Goal: Find specific page/section: Find specific page/section

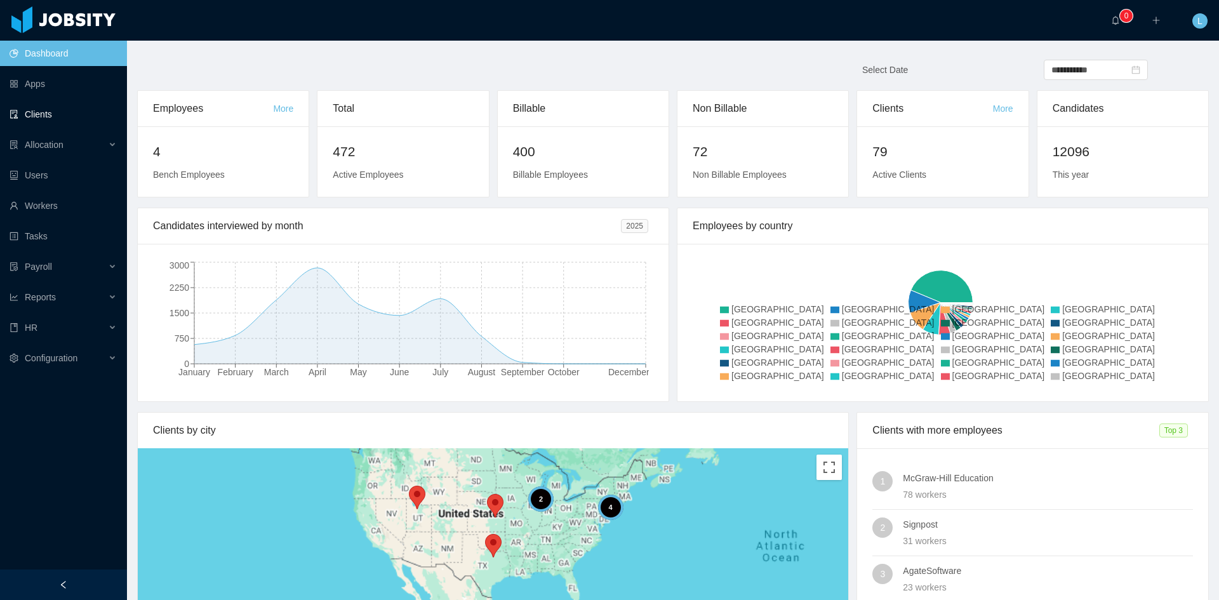
click at [51, 121] on link "Clients" at bounding box center [63, 114] width 107 height 25
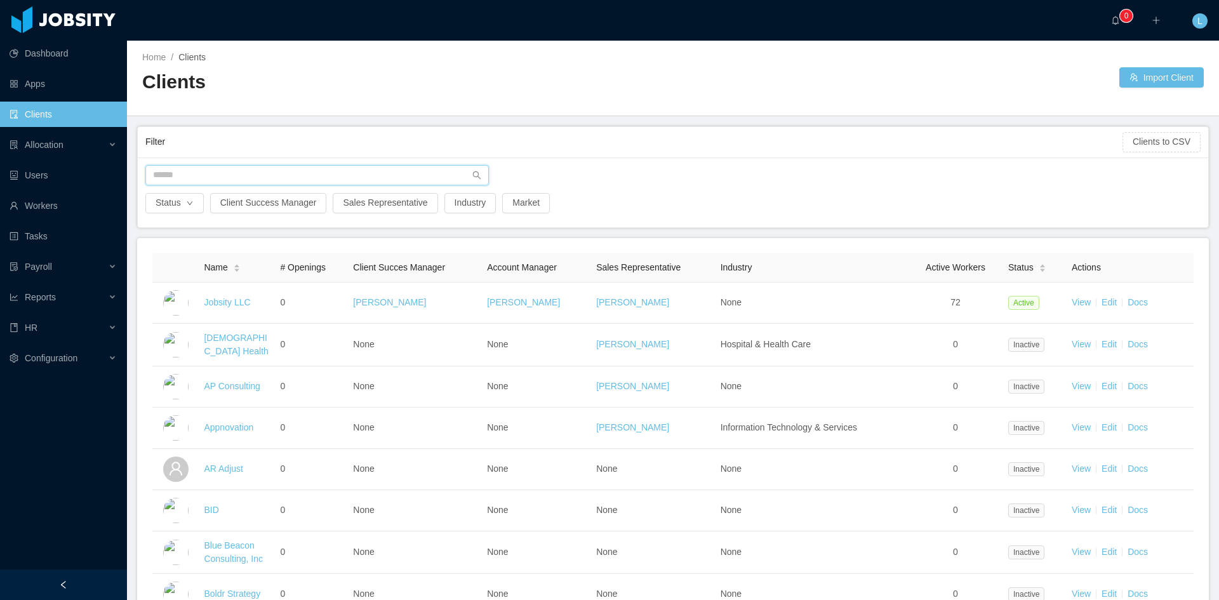
click at [171, 181] on input "text" at bounding box center [316, 175] width 343 height 20
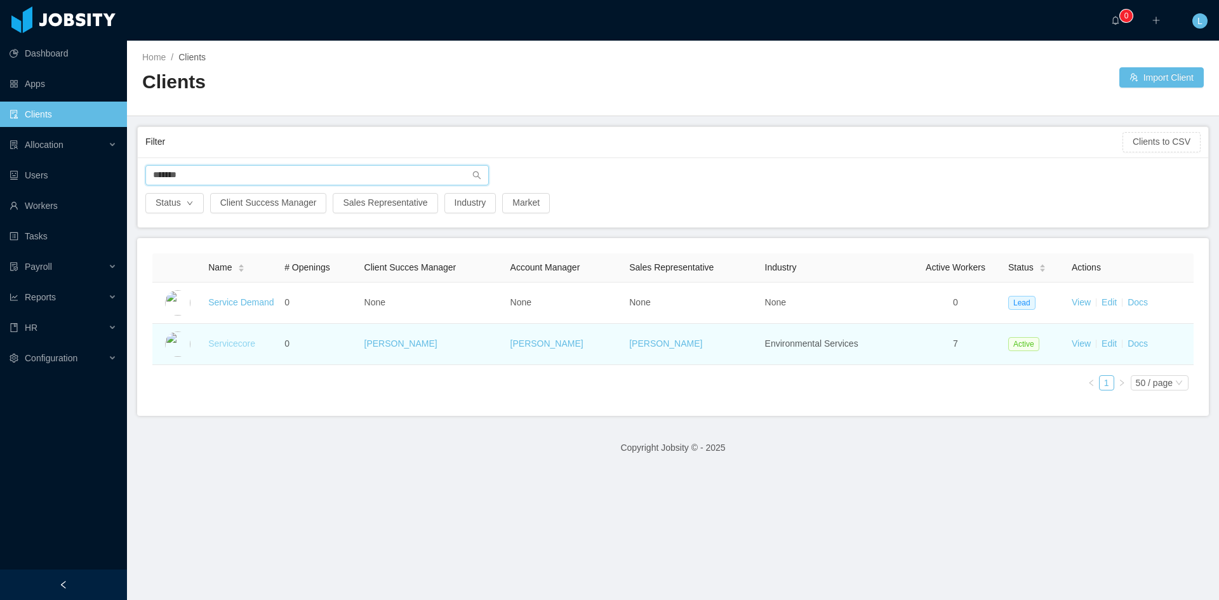
type input "*******"
click at [226, 346] on link "Servicecore" at bounding box center [231, 343] width 47 height 10
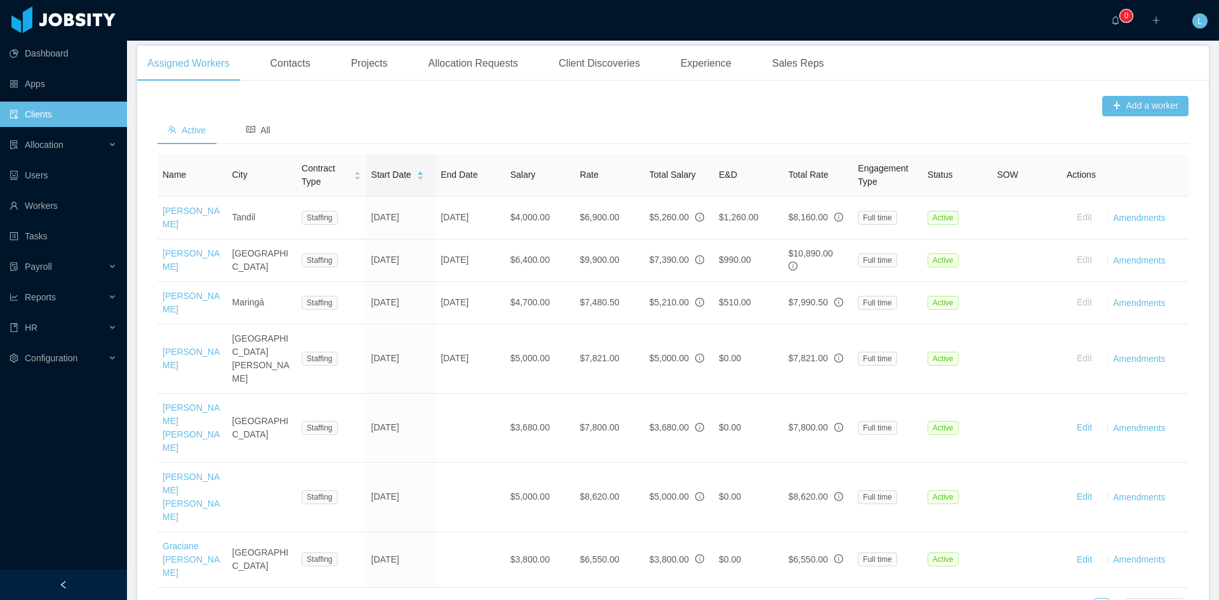
scroll to position [381, 0]
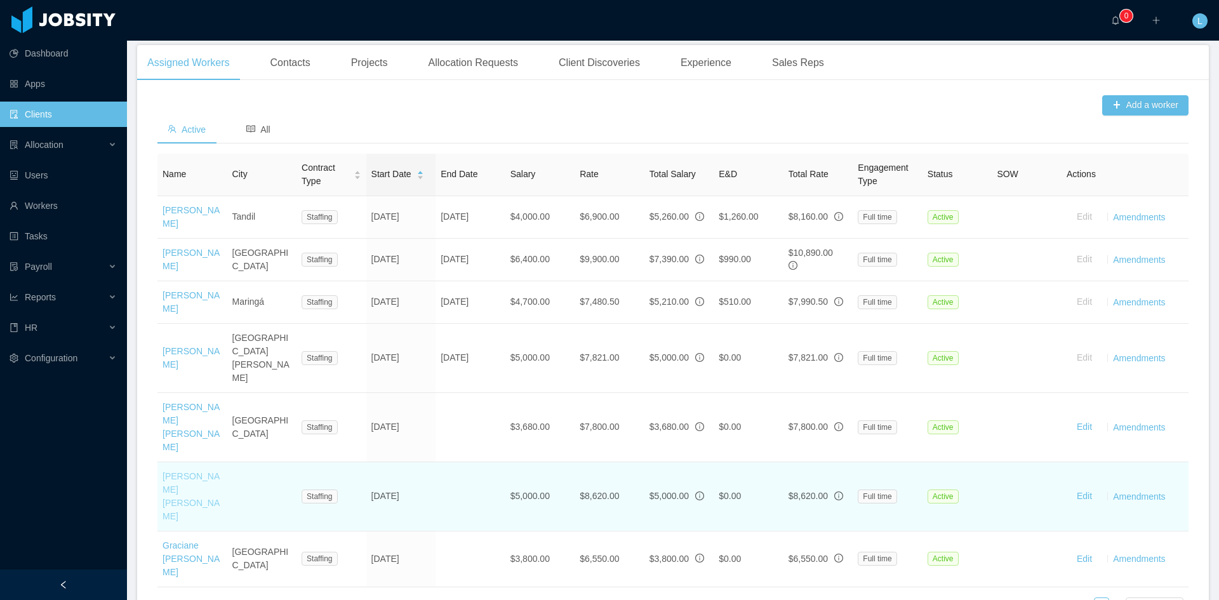
click at [177, 440] on link "[PERSON_NAME] [PERSON_NAME]" at bounding box center [190, 496] width 57 height 50
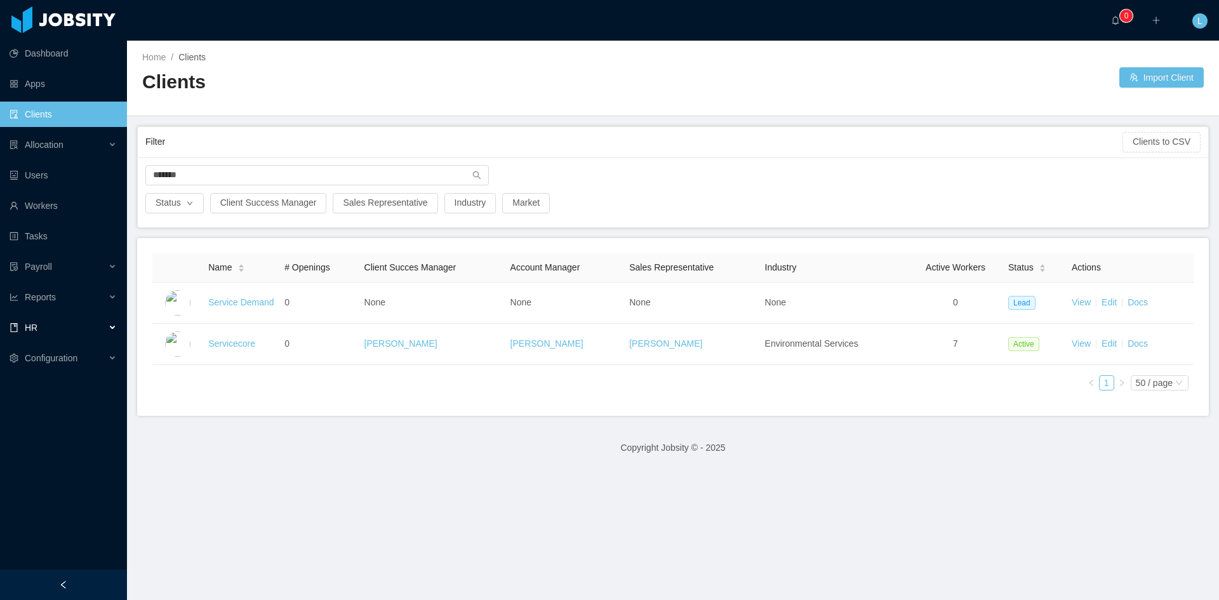
click at [86, 331] on div "HR" at bounding box center [63, 327] width 127 height 25
